Goal: Information Seeking & Learning: Check status

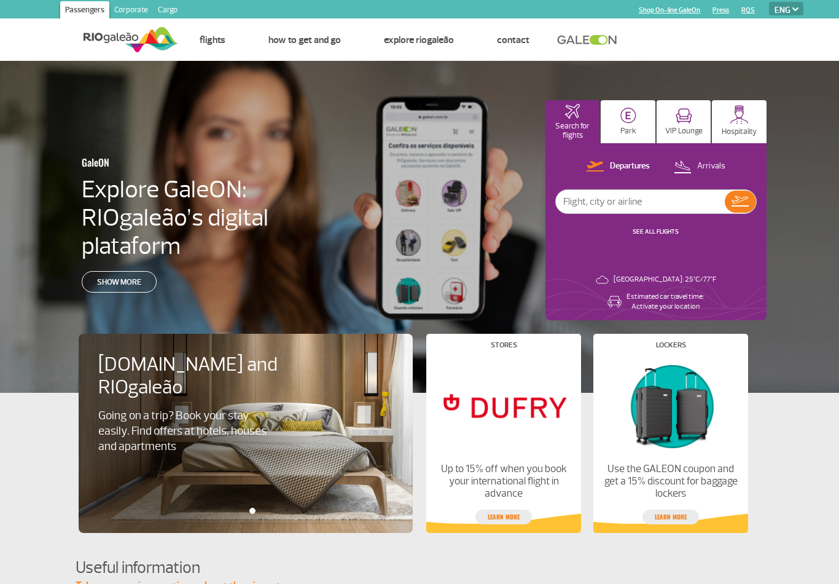
select select "en"
click at [664, 231] on link "SEE ALL FLIGHTS" at bounding box center [656, 231] width 46 height 8
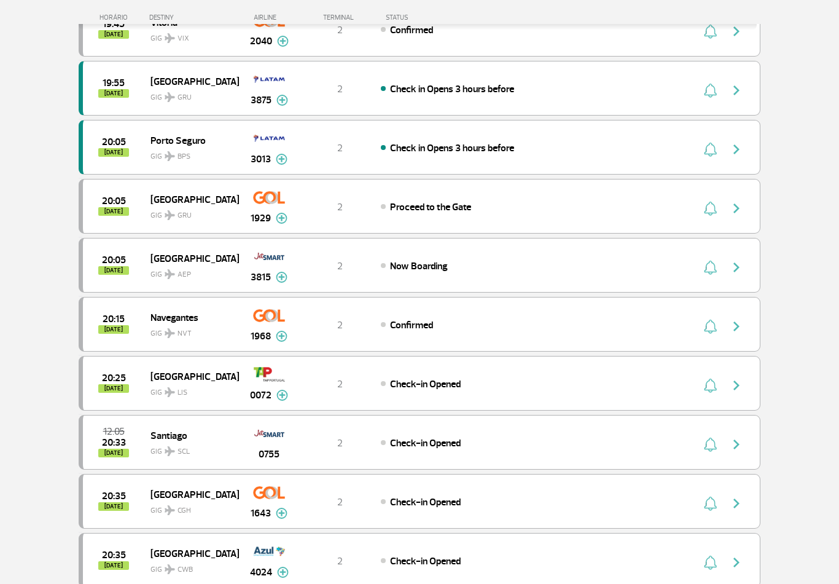
scroll to position [464, 0]
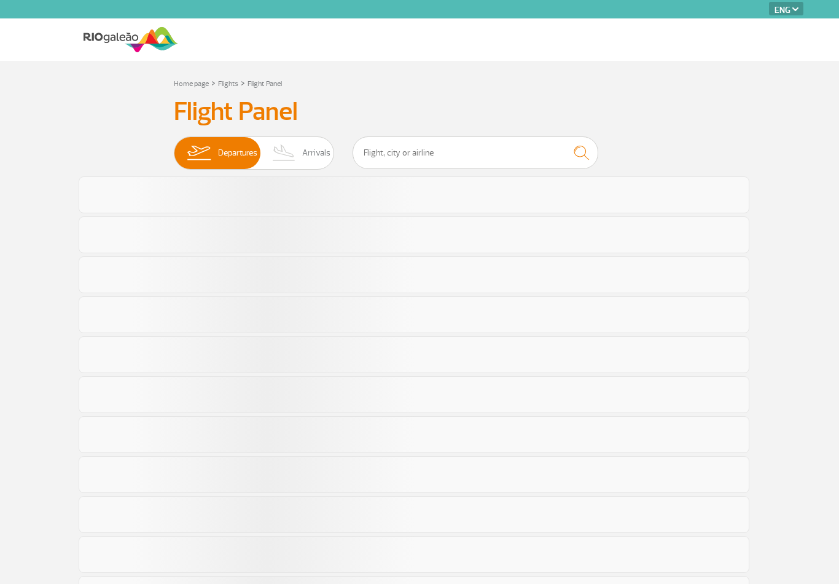
select select "en"
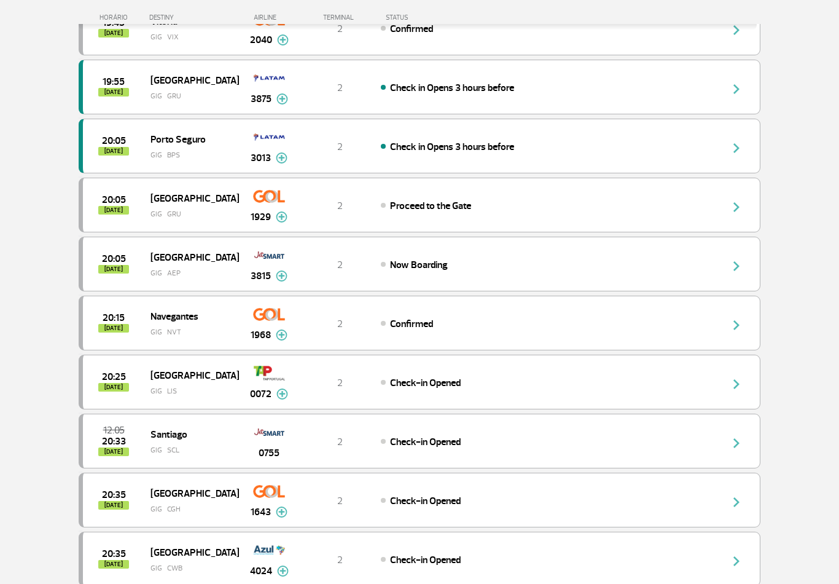
scroll to position [480, 0]
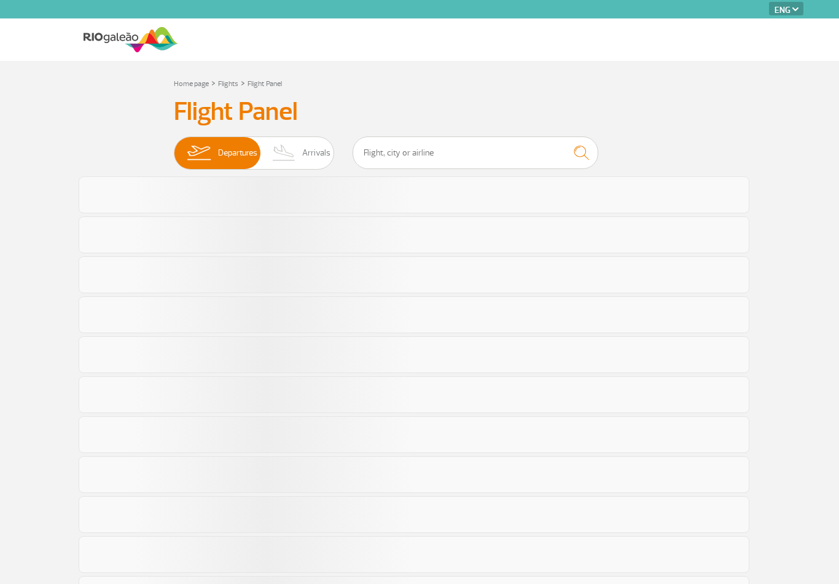
select select "en"
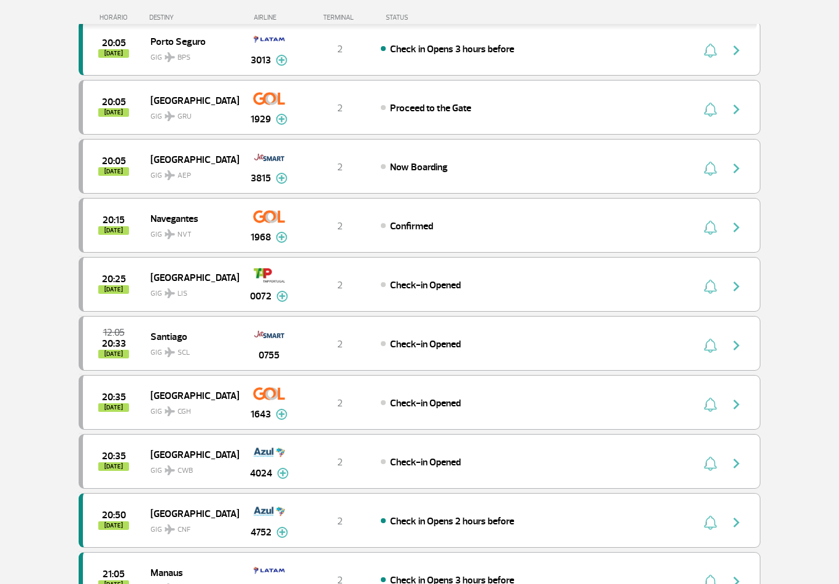
scroll to position [603, 0]
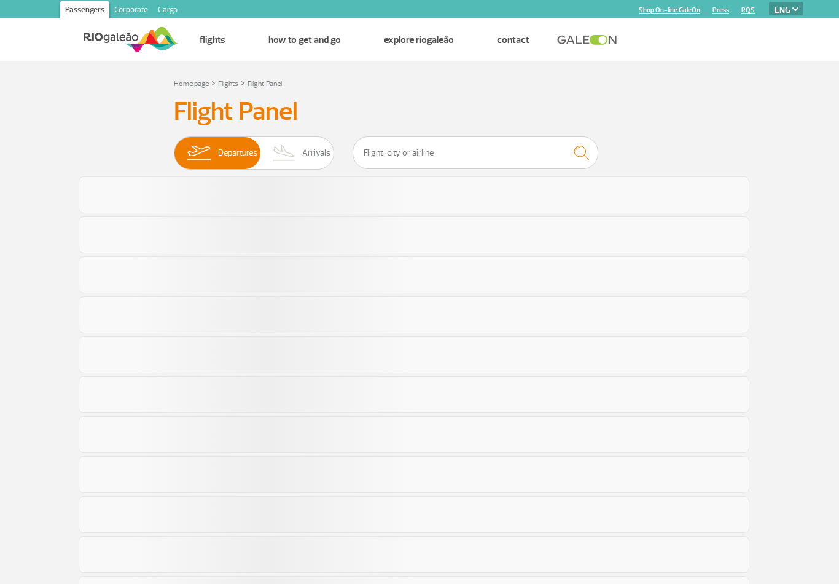
select select "en"
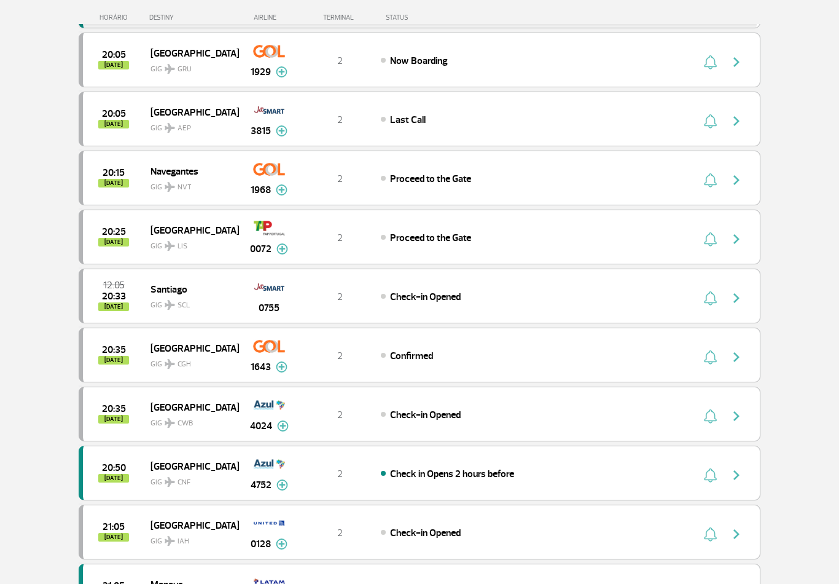
click at [735, 243] on img "button" at bounding box center [736, 239] width 15 height 15
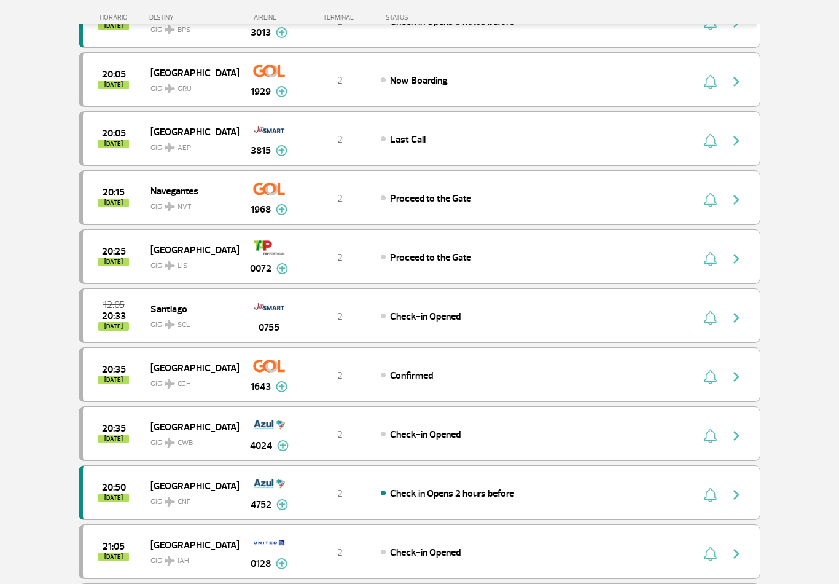
scroll to position [572, 0]
